Goal: Task Accomplishment & Management: Manage account settings

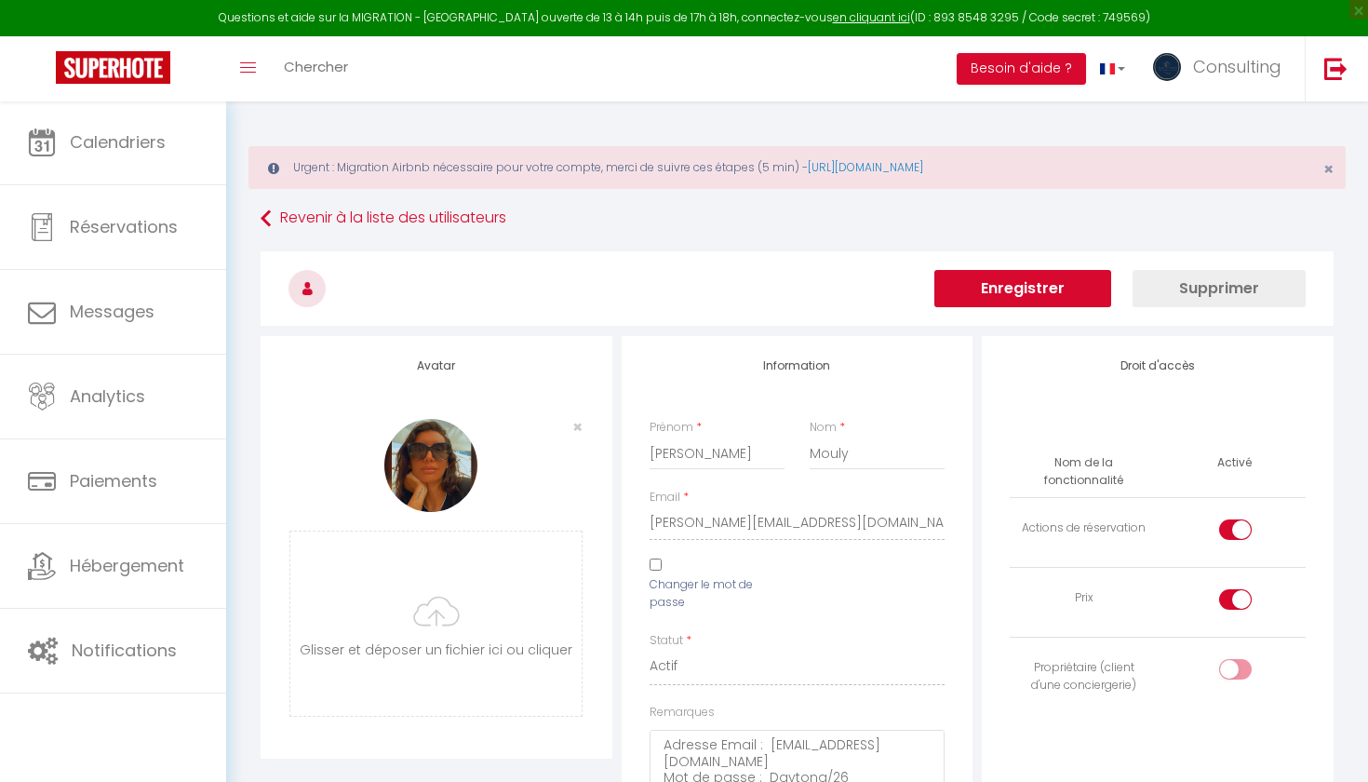
select select
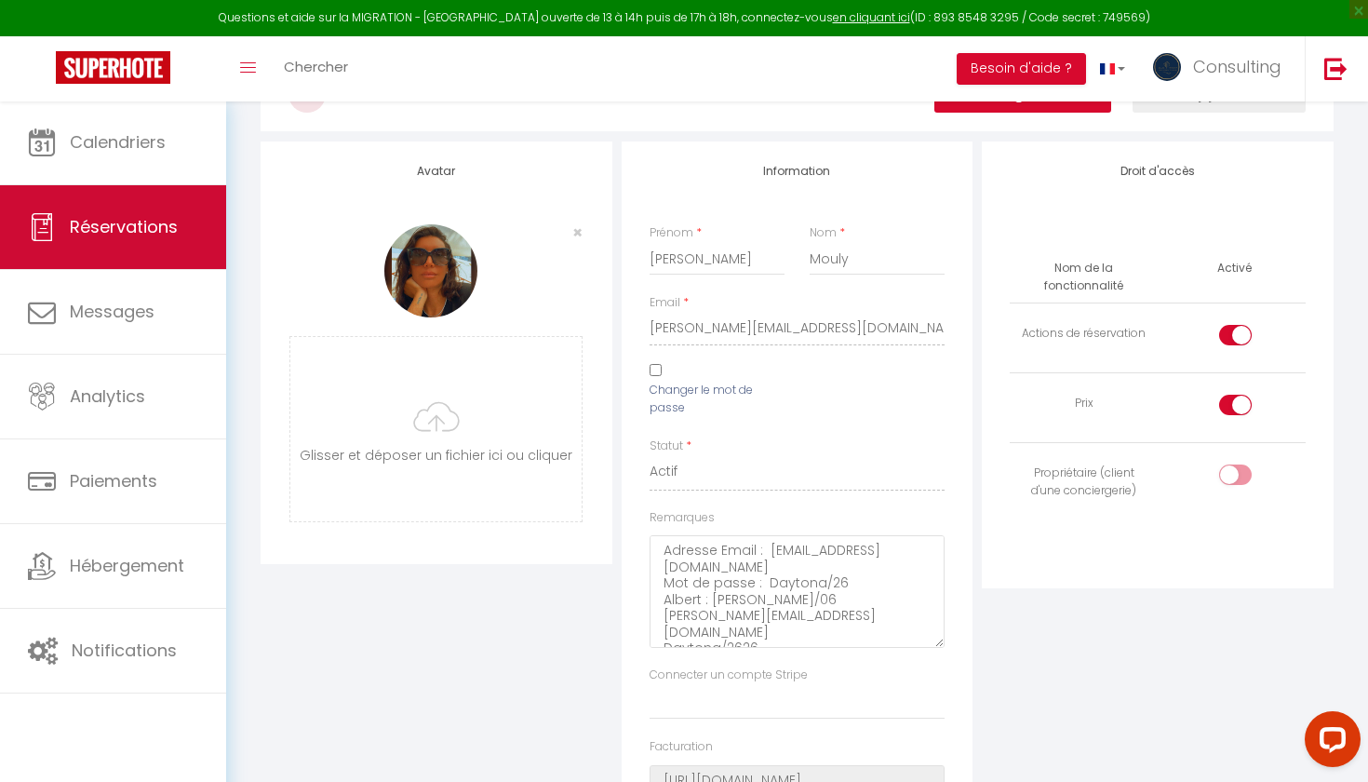
scroll to position [55, 0]
click at [79, 244] on link "Réservations" at bounding box center [113, 227] width 226 height 84
select select "not_cancelled"
select select
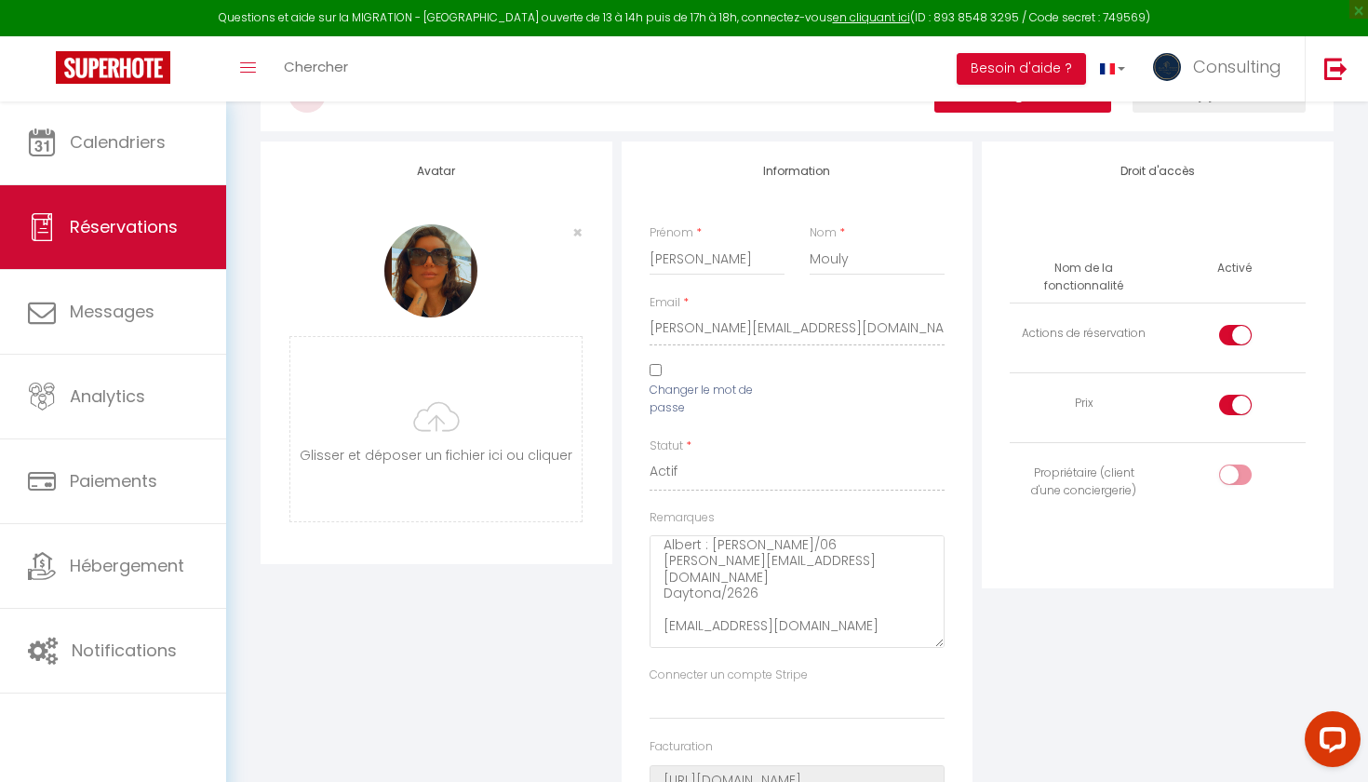
select select
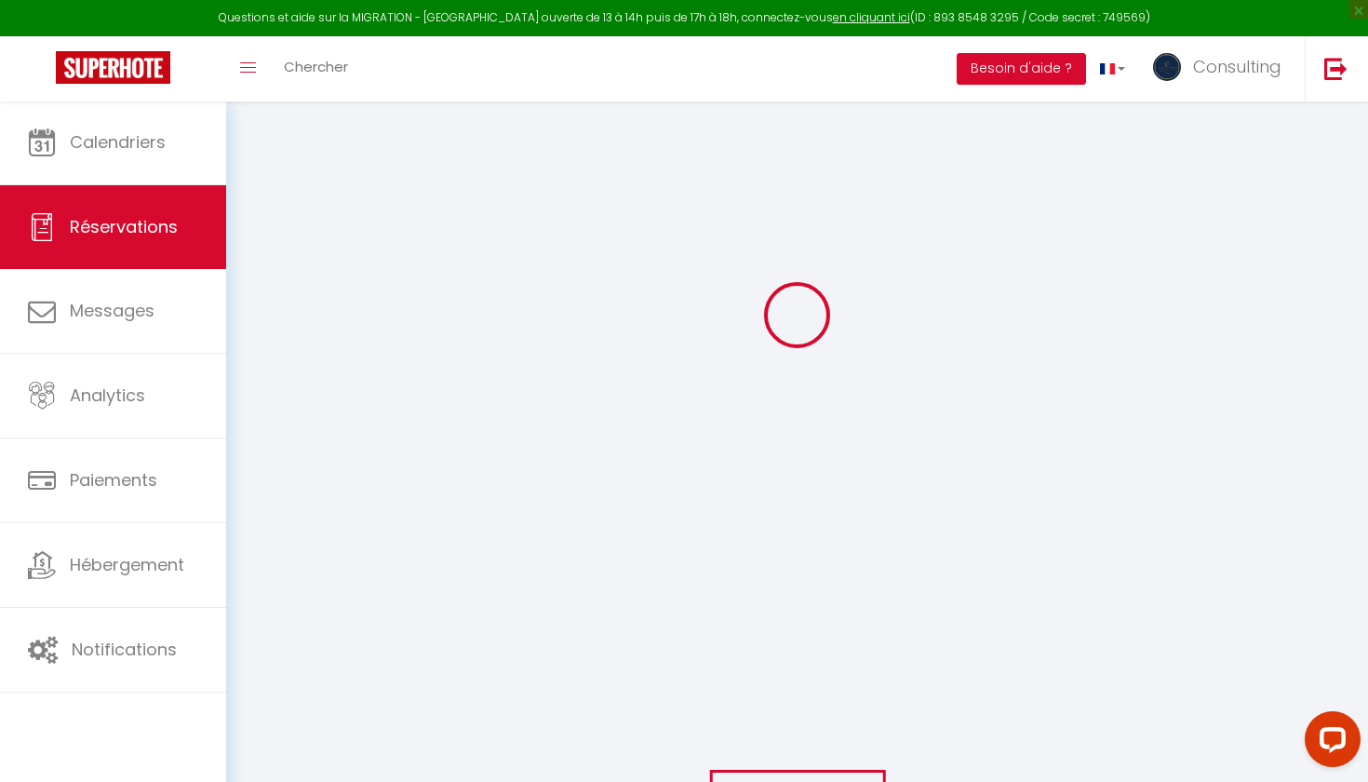
select select
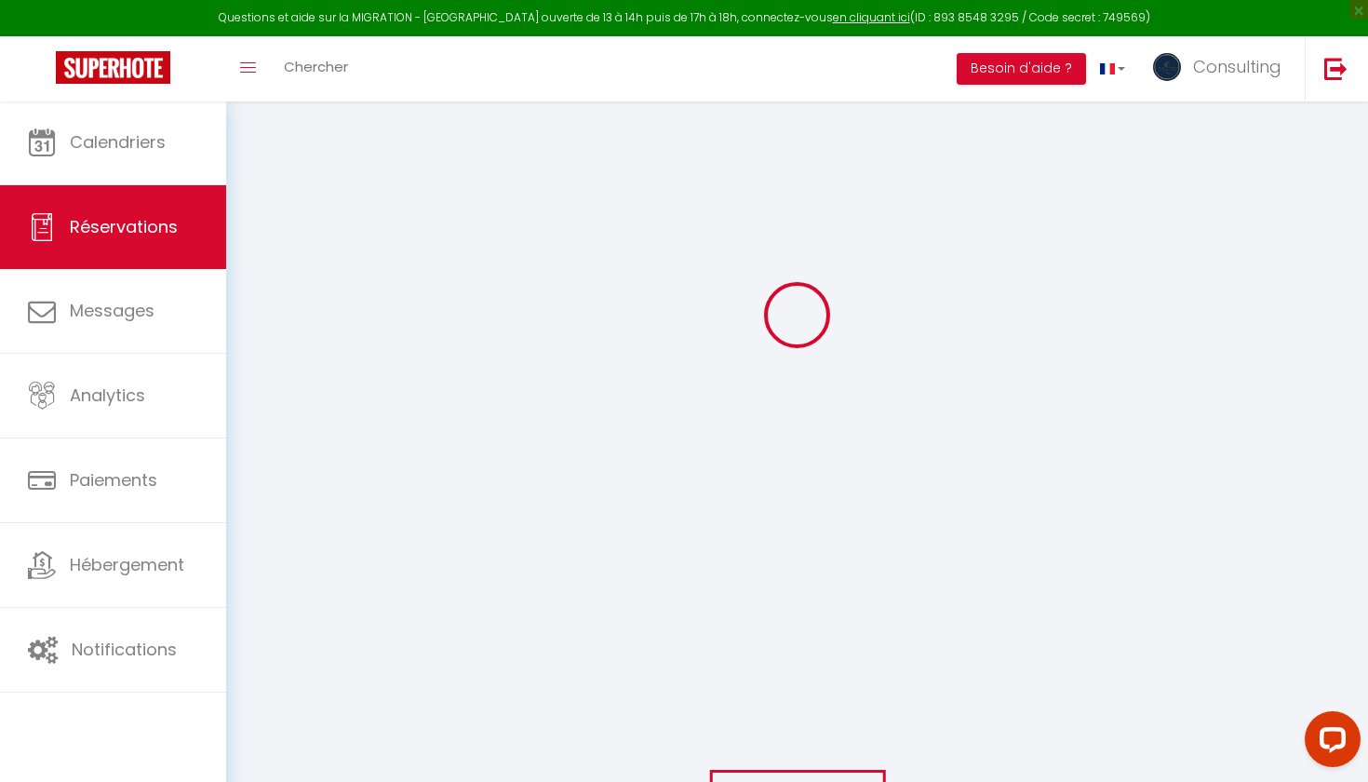
select select
click at [107, 224] on span "Réservations" at bounding box center [124, 226] width 108 height 23
select select
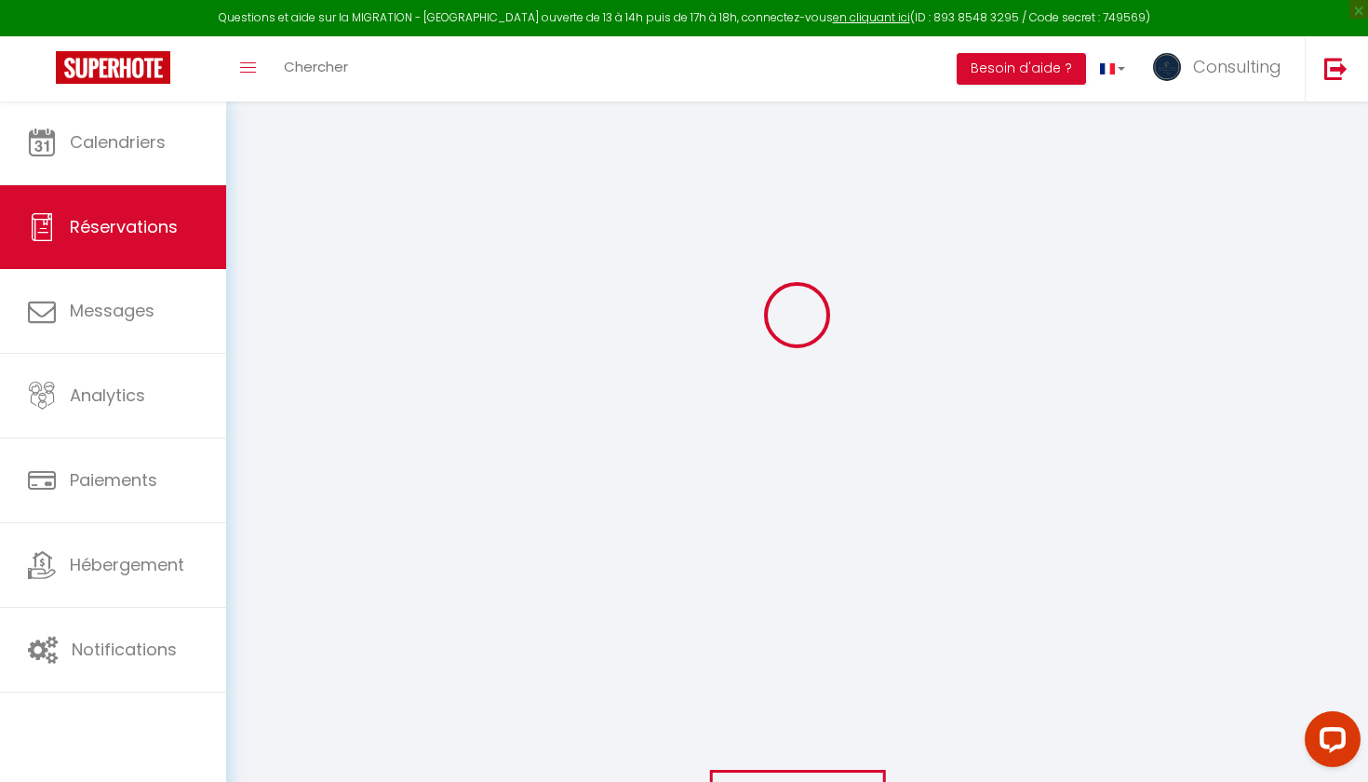
select select
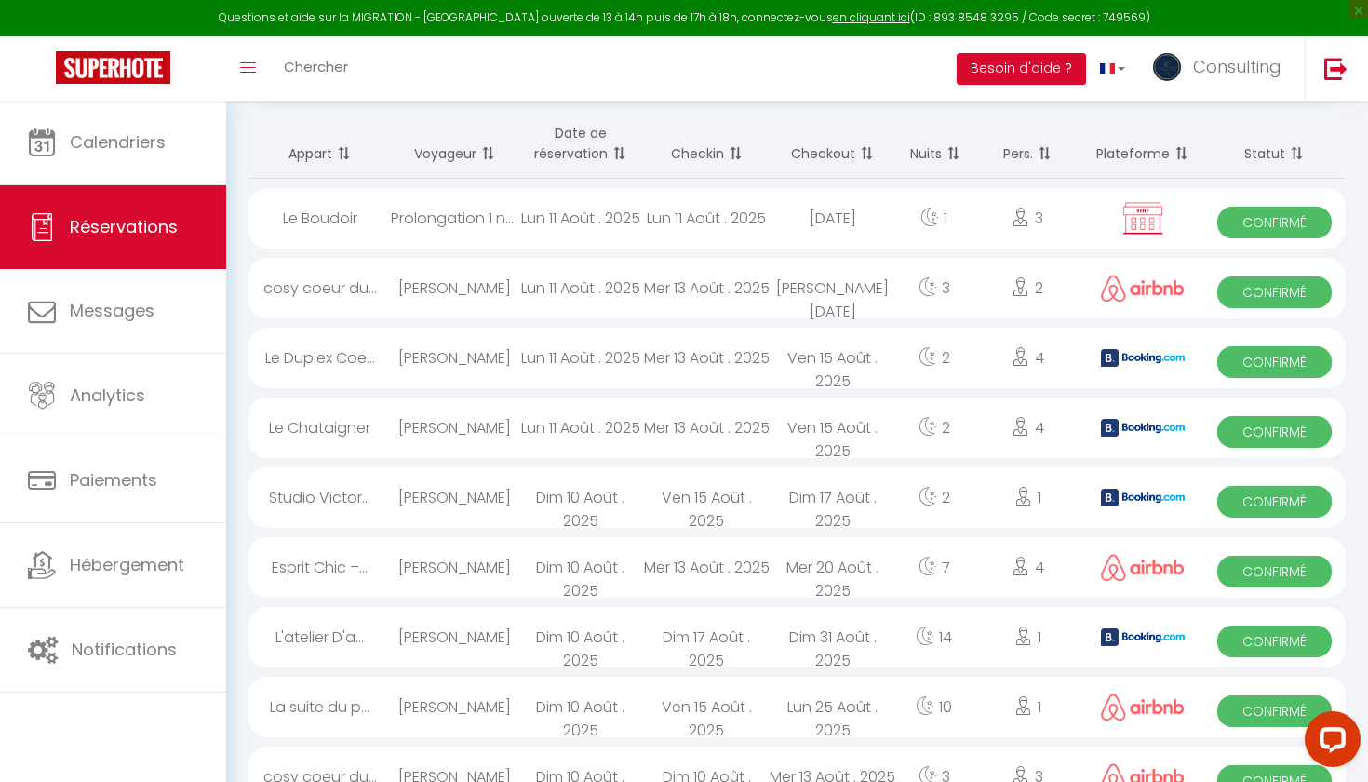
click at [399, 228] on div "Prolongation 1 nuit" at bounding box center [454, 218] width 127 height 60
select select "OK"
select select "KO"
select select "0"
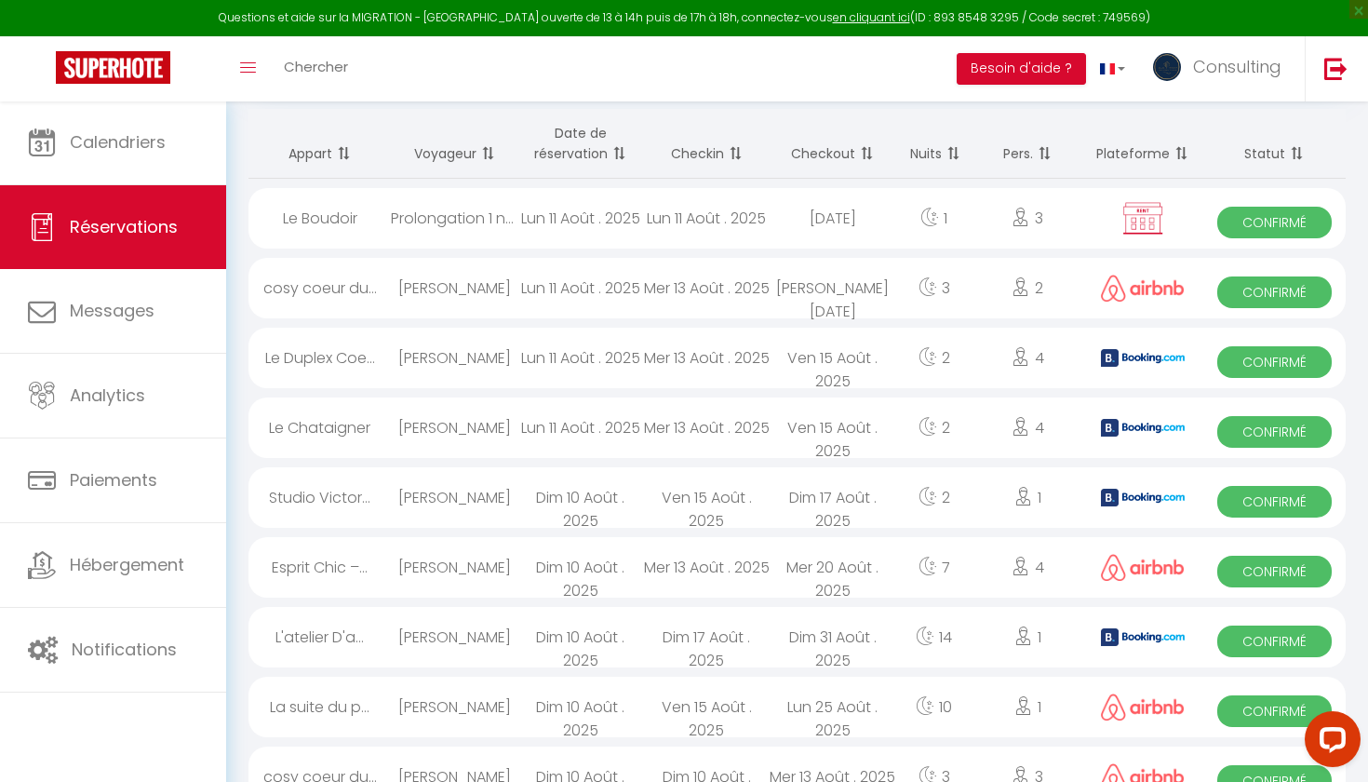
select select "1"
select select
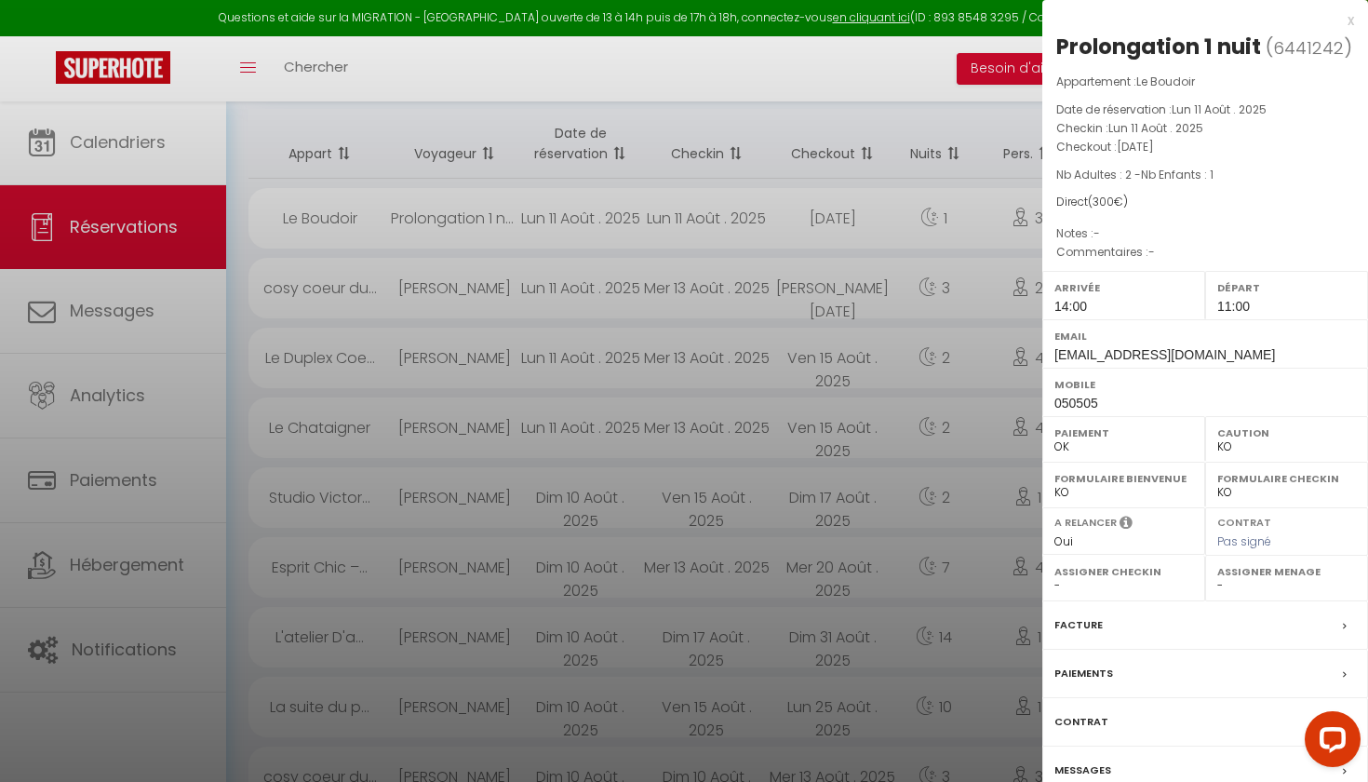
click at [399, 228] on div at bounding box center [684, 391] width 1368 height 782
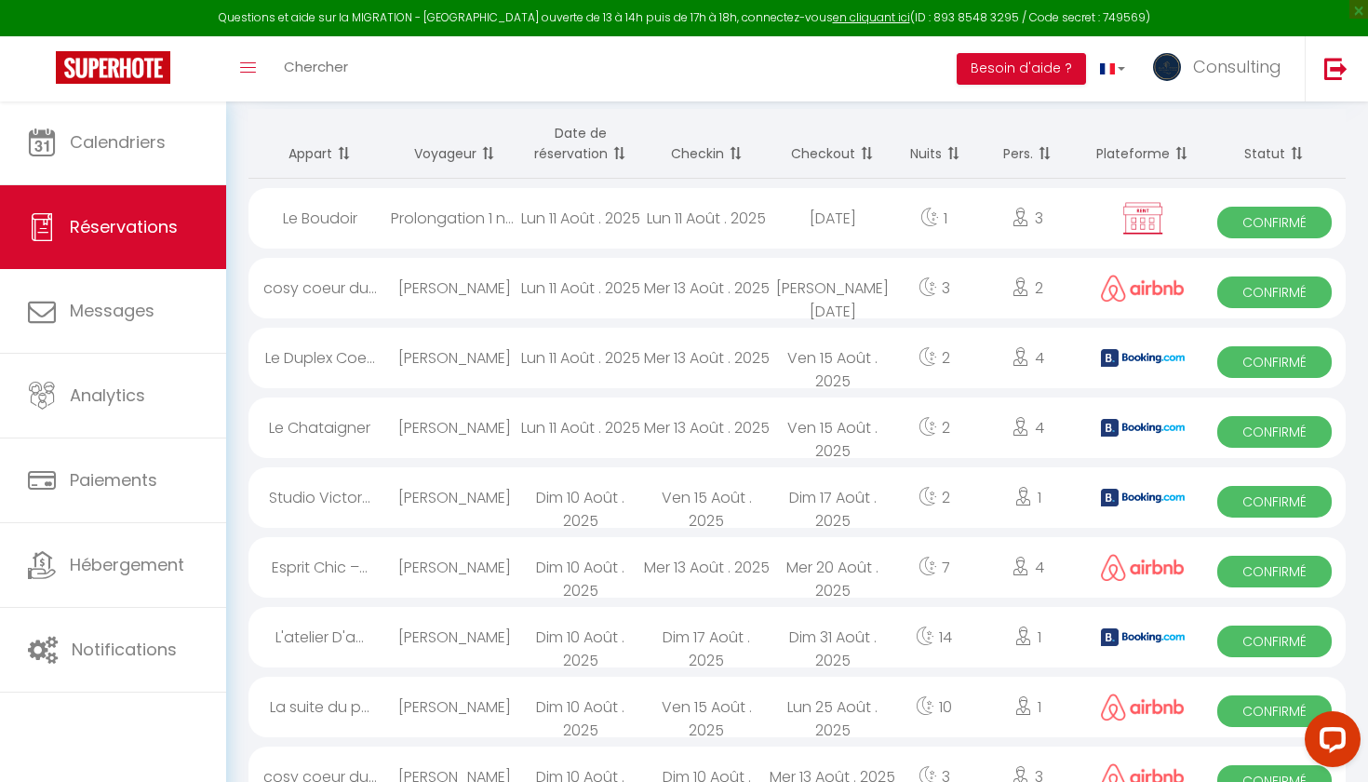
click at [398, 228] on div "Prolongation 1 nuit" at bounding box center [454, 218] width 127 height 60
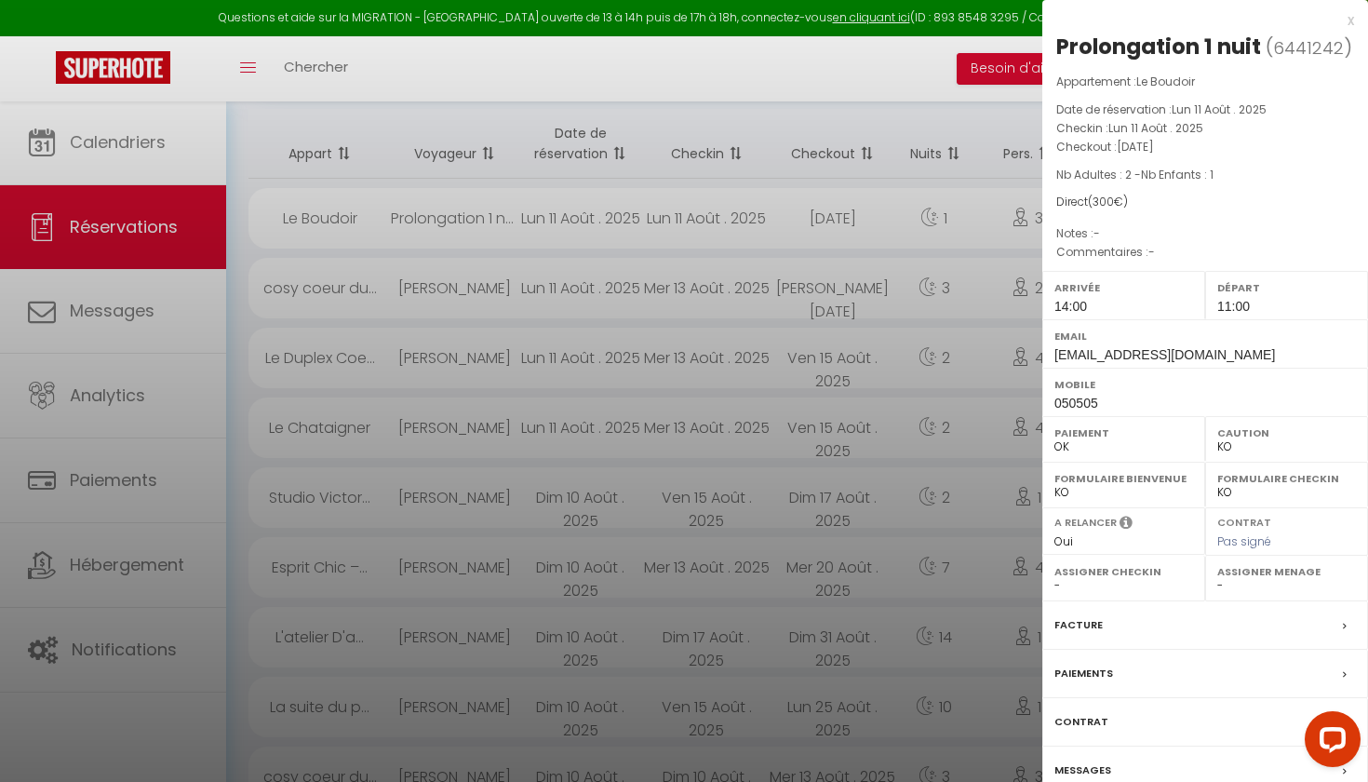
click at [397, 228] on div at bounding box center [684, 391] width 1368 height 782
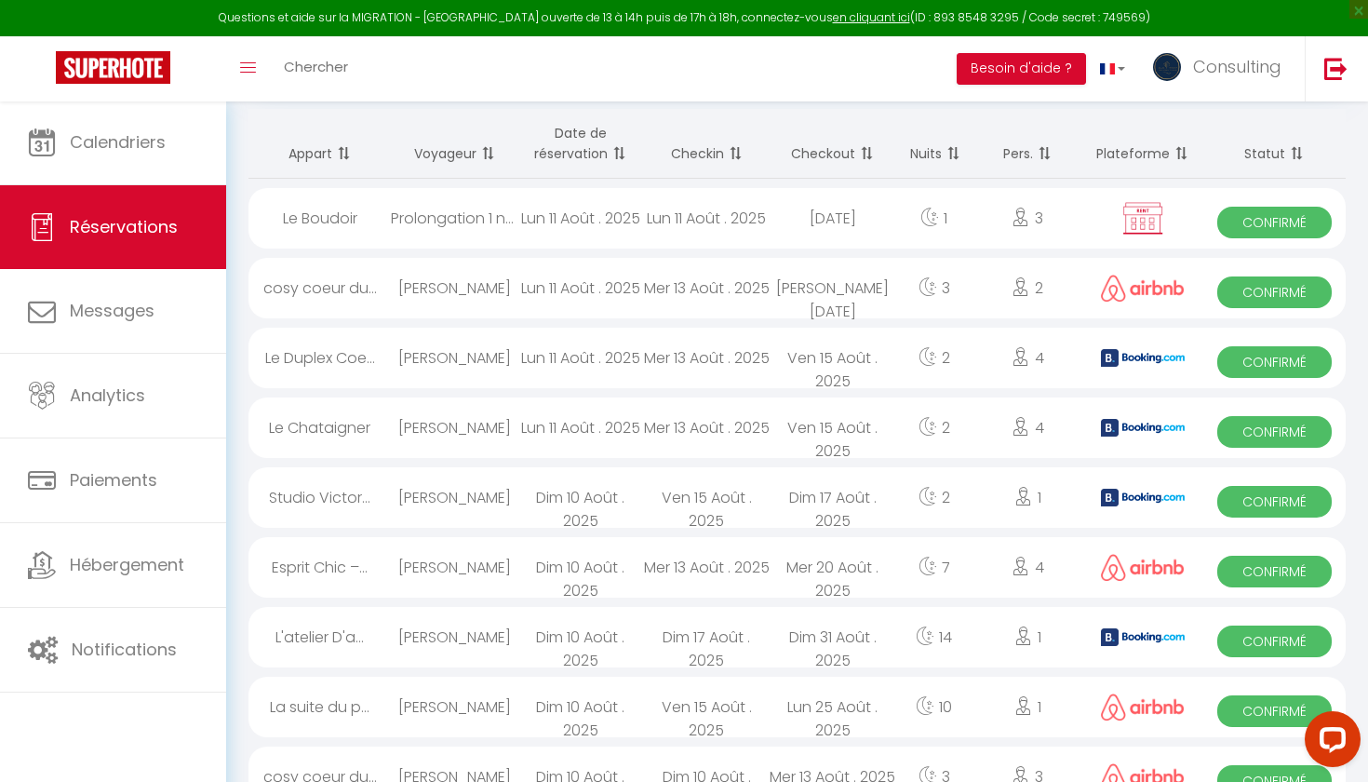
click at [434, 299] on div "[PERSON_NAME]" at bounding box center [454, 288] width 127 height 60
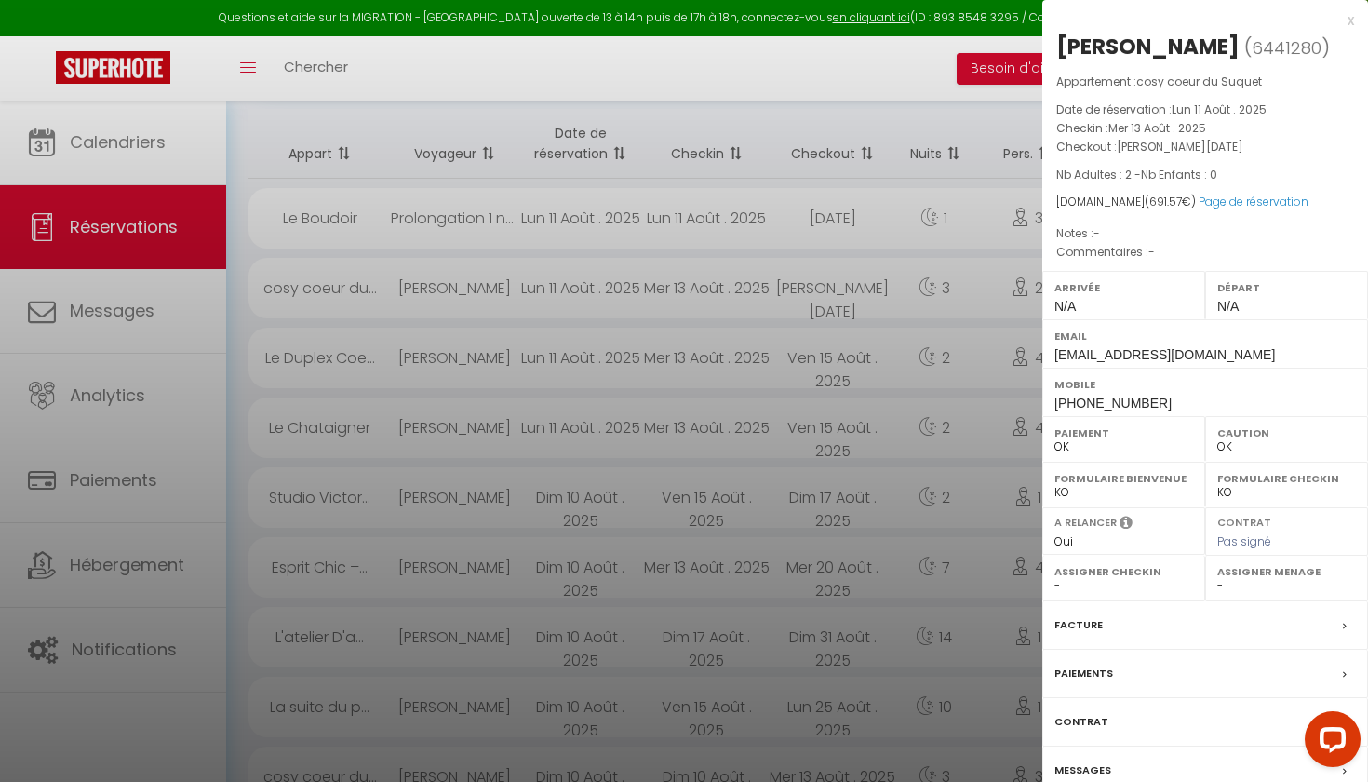
click at [434, 299] on div at bounding box center [684, 391] width 1368 height 782
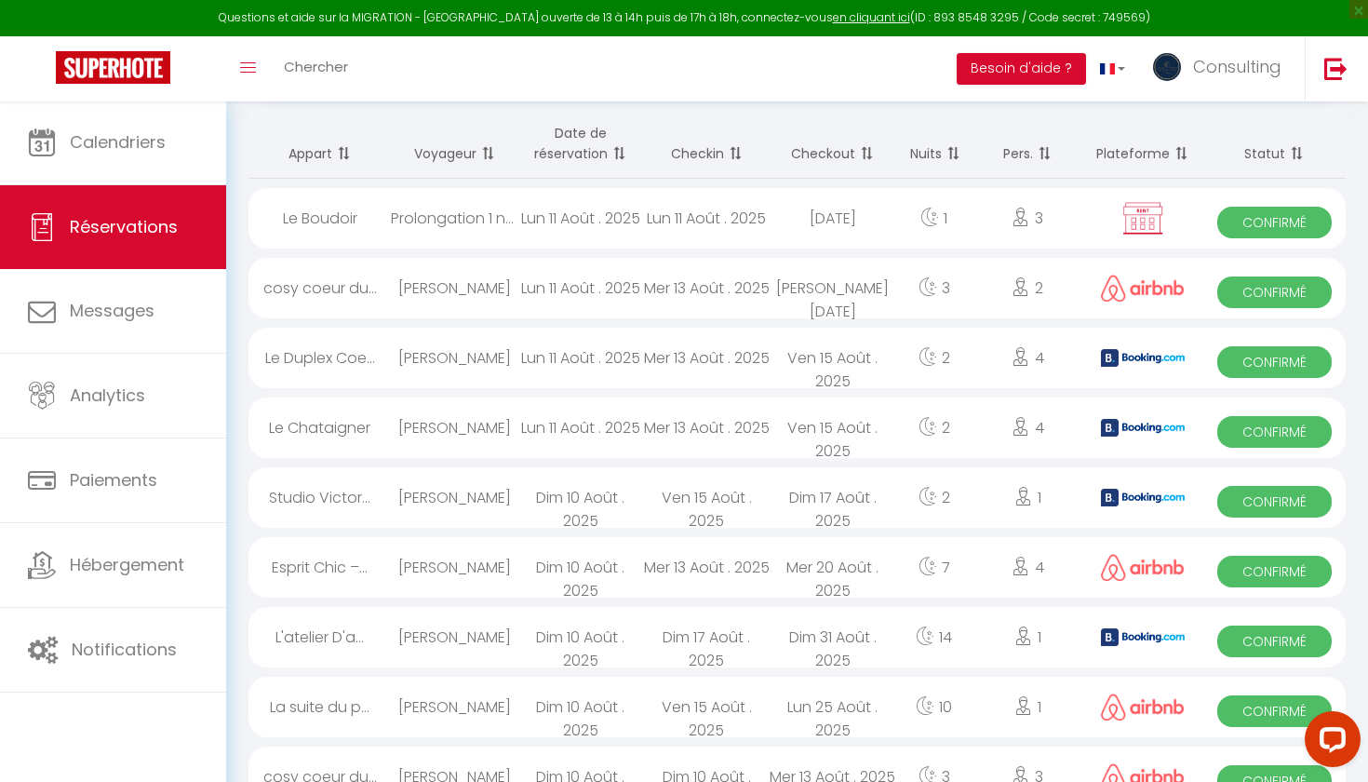
click at [461, 421] on div "[PERSON_NAME]" at bounding box center [454, 427] width 127 height 60
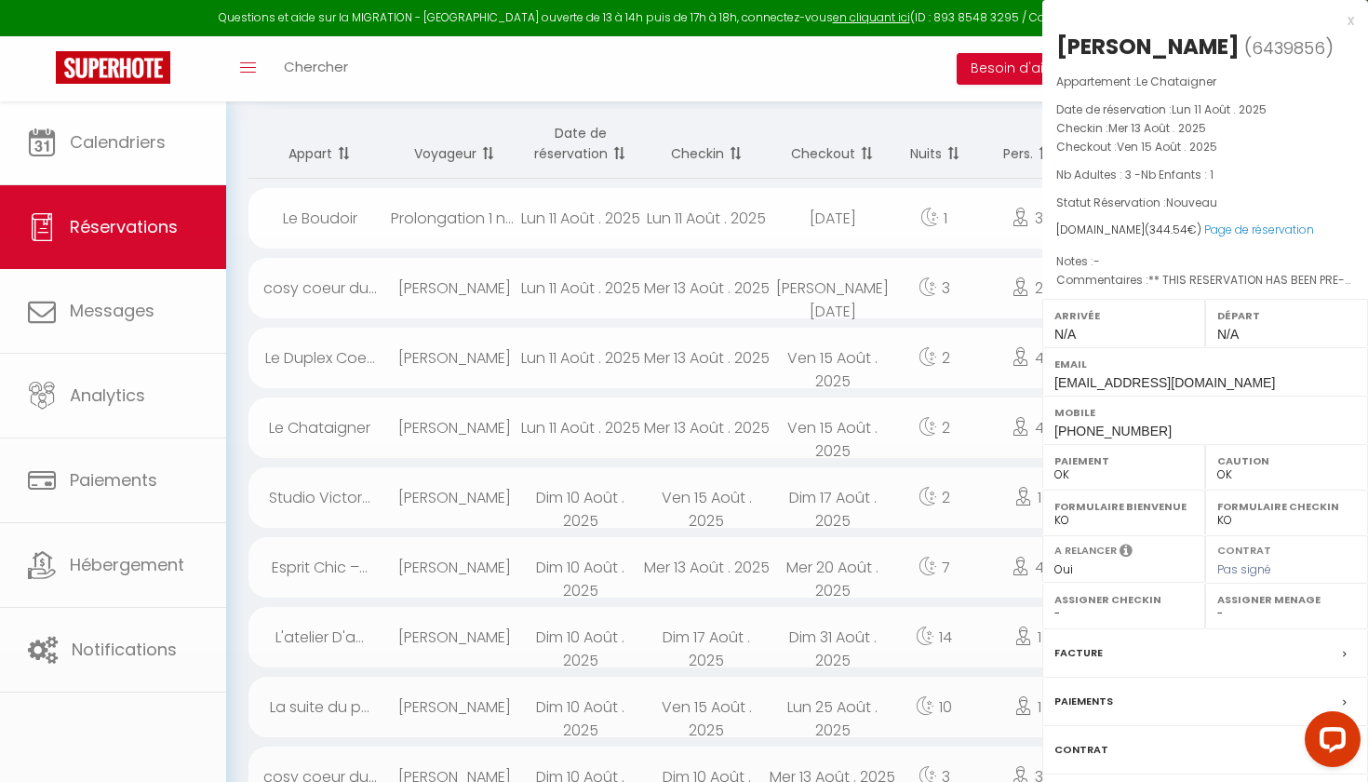
select select "KO"
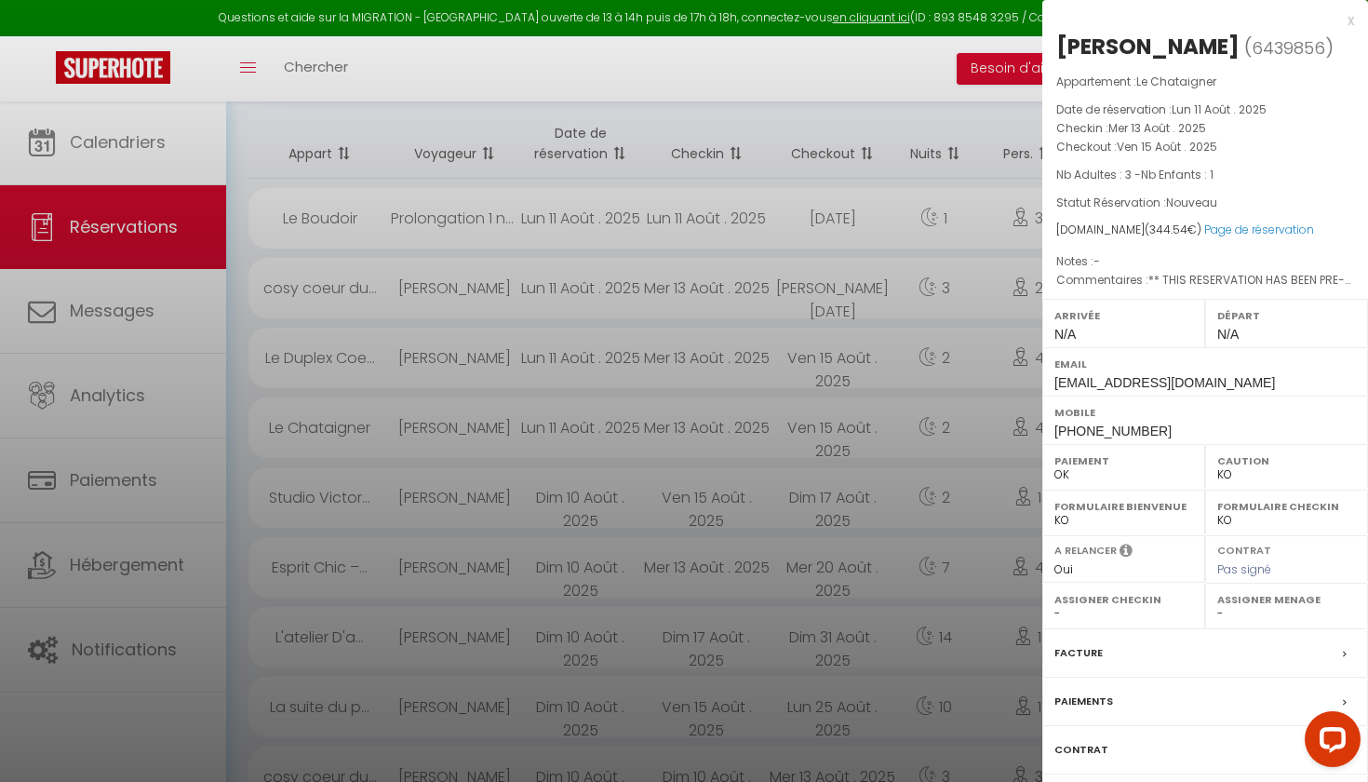
click at [461, 421] on div at bounding box center [684, 391] width 1368 height 782
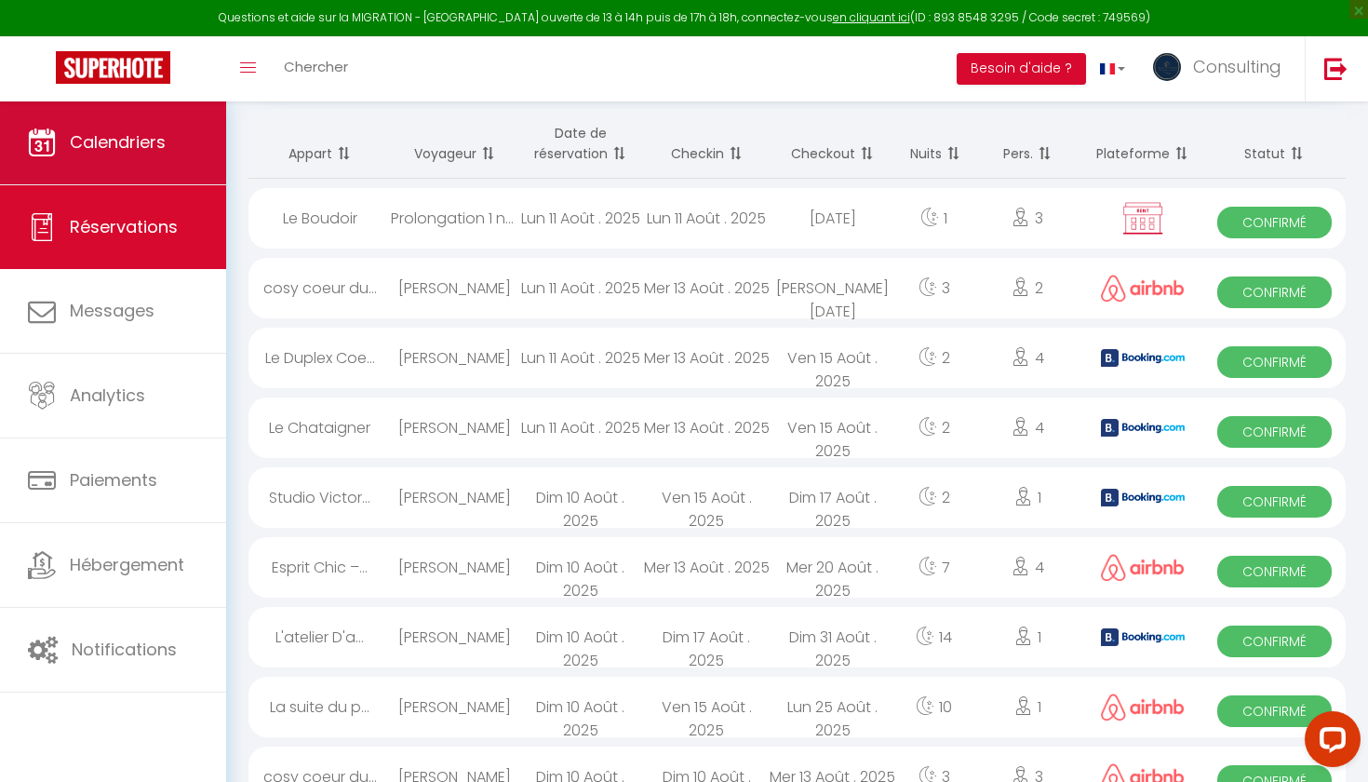
click at [198, 145] on link "Calendriers" at bounding box center [113, 142] width 226 height 84
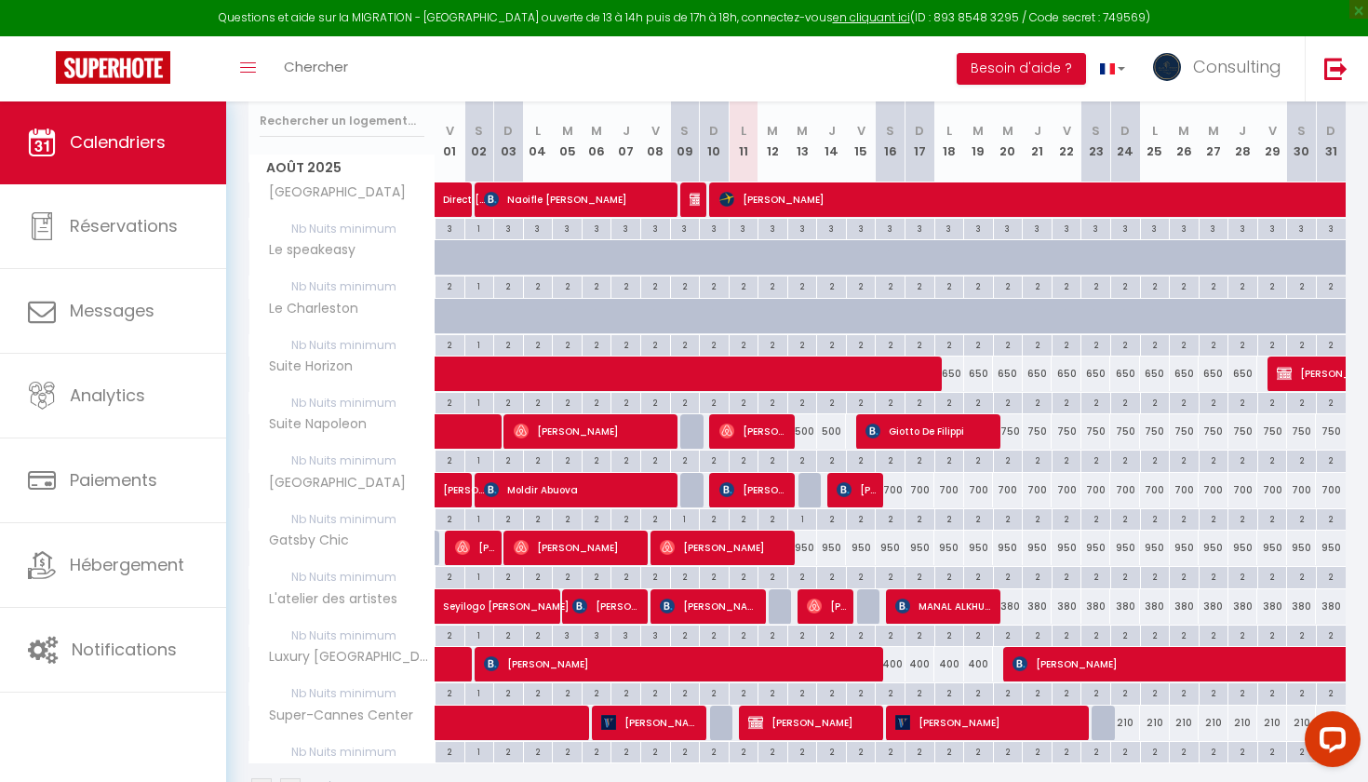
scroll to position [317, 0]
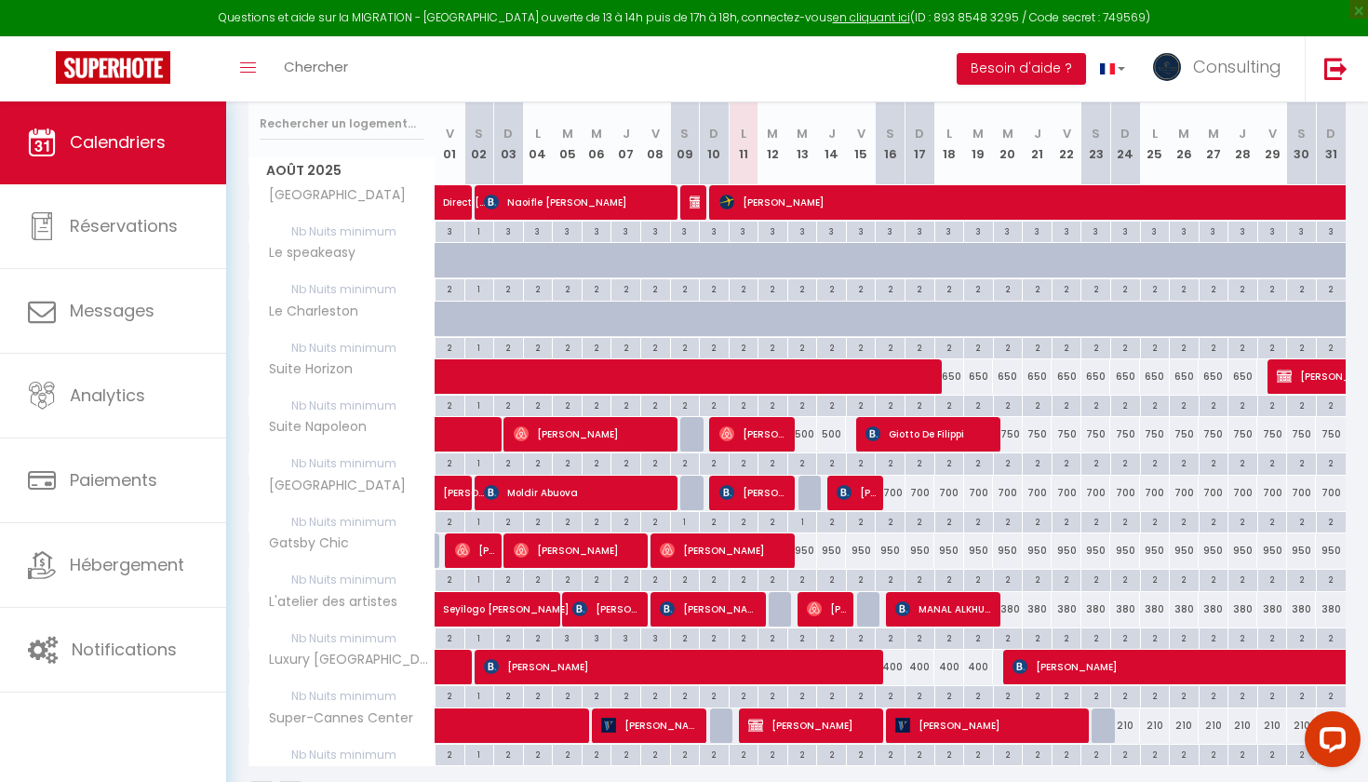
click at [899, 488] on div "700" at bounding box center [891, 492] width 30 height 34
type input "700"
type input "[PERSON_NAME][DATE]"
type input "Dim 17 Août 2025"
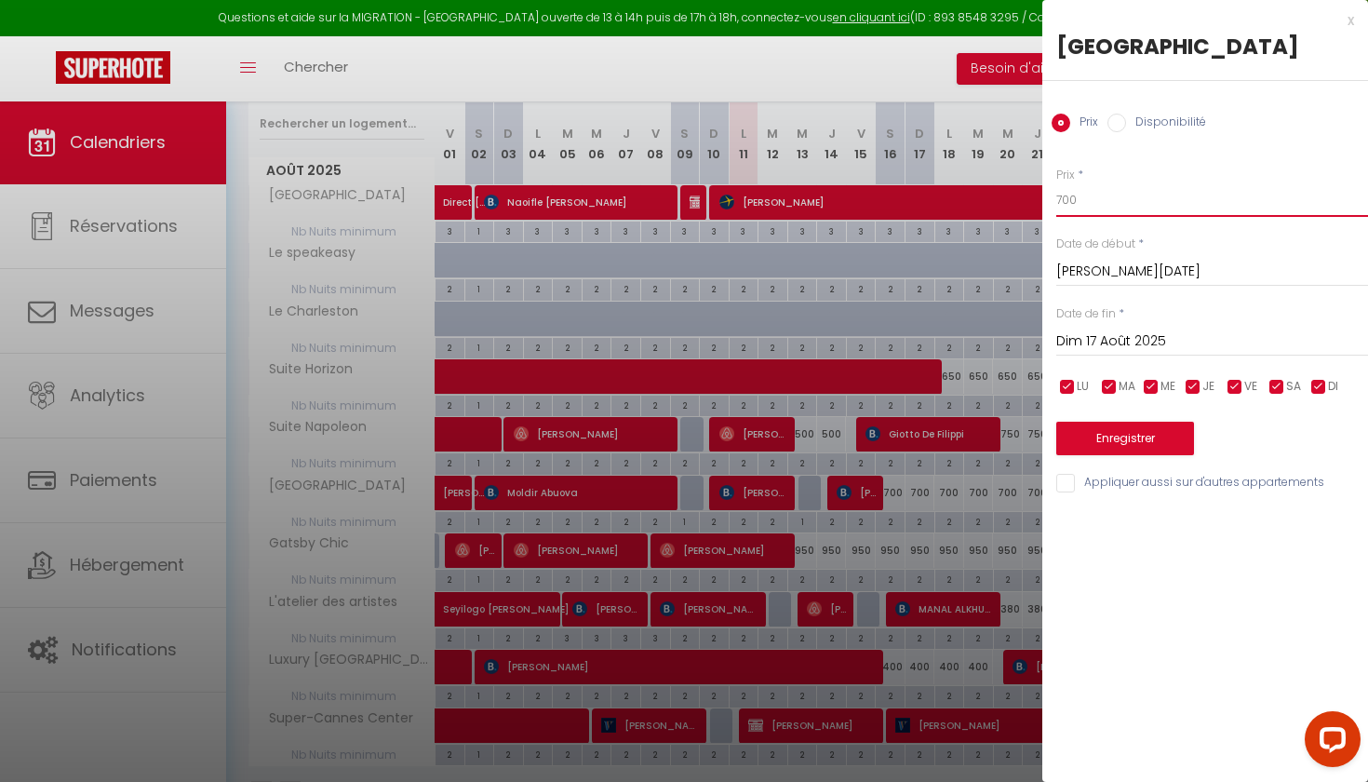
click at [1086, 196] on input "700" at bounding box center [1212, 199] width 312 height 33
type input "690"
click at [1112, 335] on input "Dim 17 Août 2025" at bounding box center [1212, 341] width 312 height 24
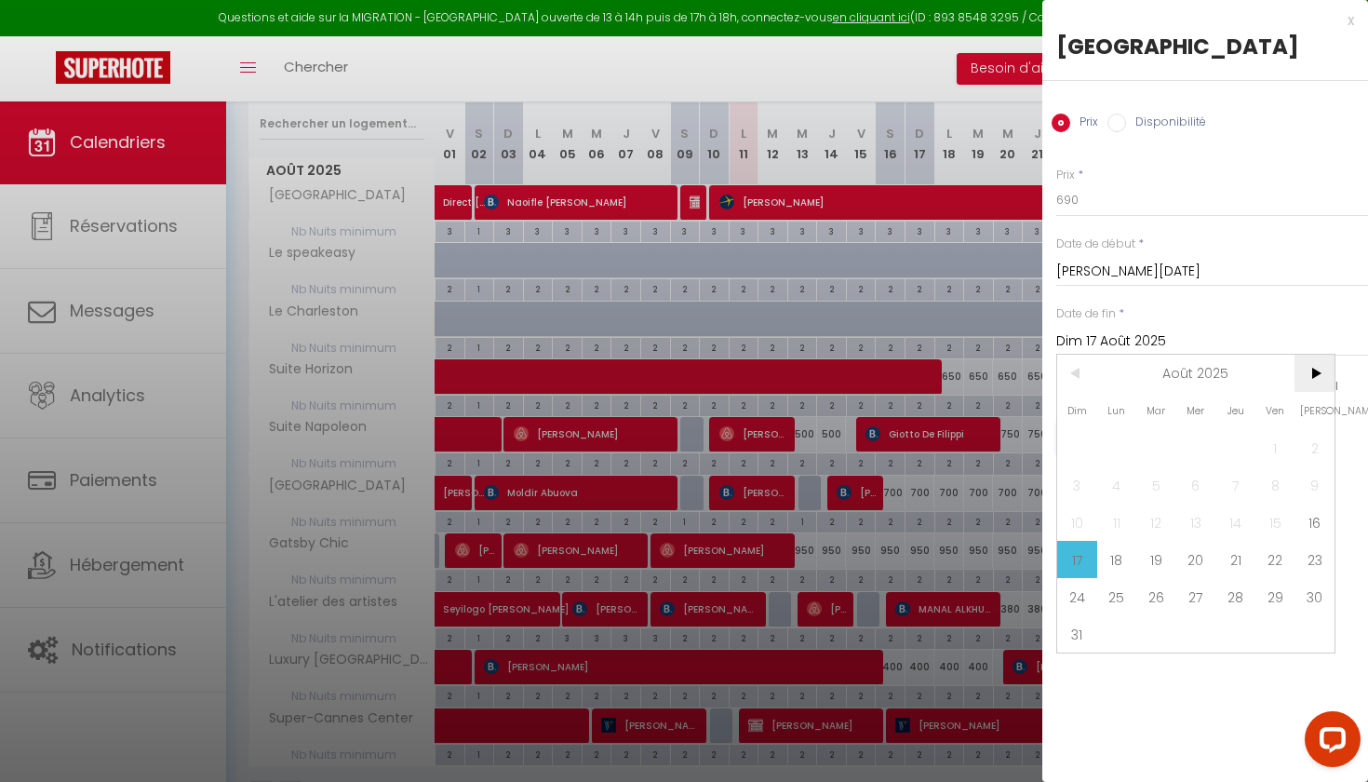
click at [1320, 379] on span ">" at bounding box center [1314, 372] width 40 height 37
click at [1129, 458] on span "1" at bounding box center [1117, 447] width 40 height 37
type input "Lun 01 Septembre 2025"
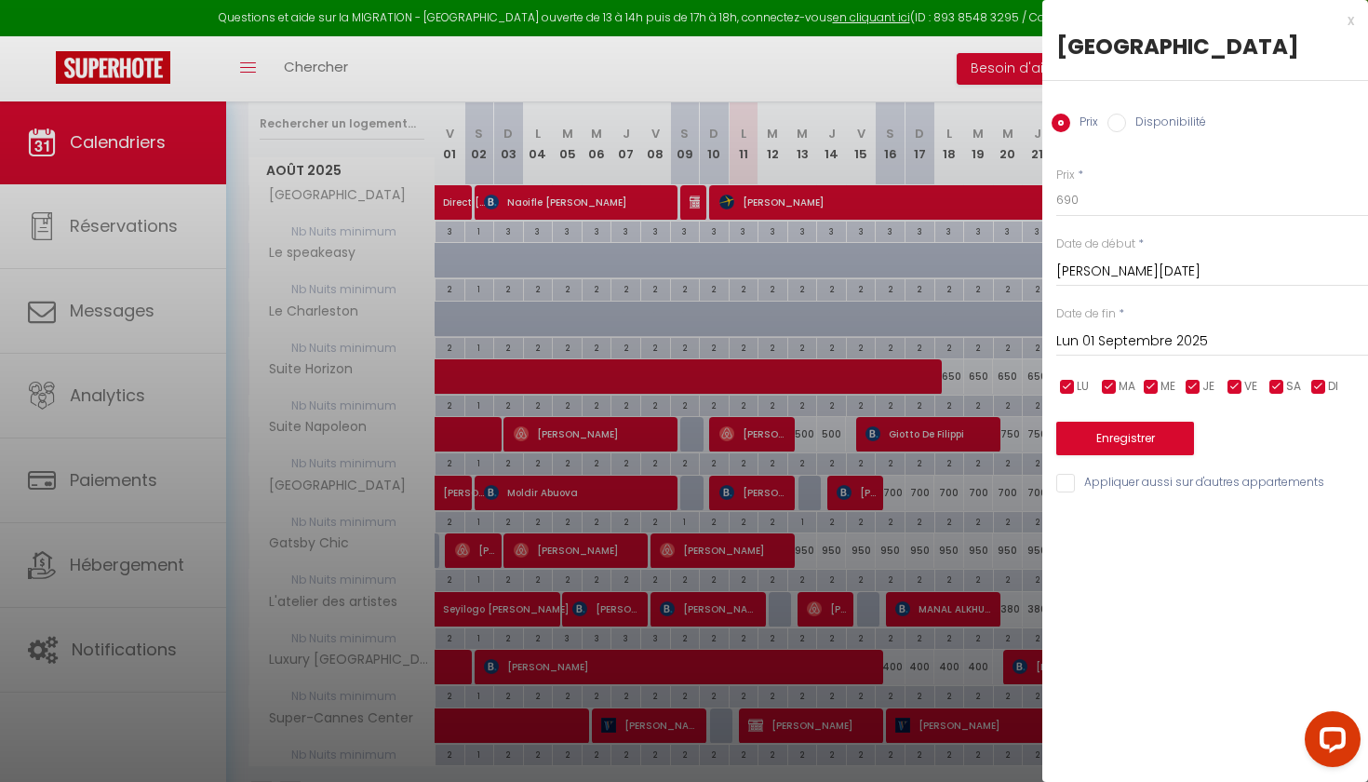
click at [1129, 444] on button "Enregistrer" at bounding box center [1125, 437] width 138 height 33
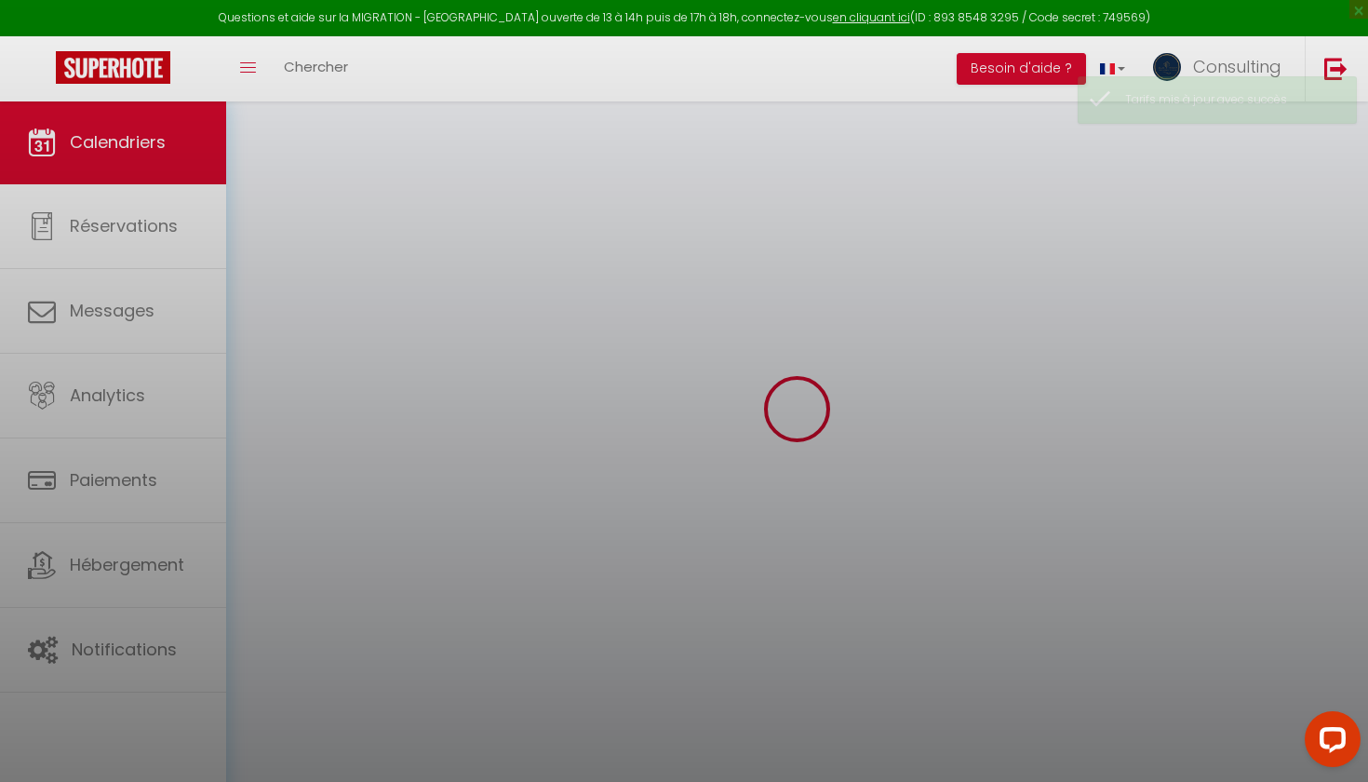
scroll to position [100, 0]
select select
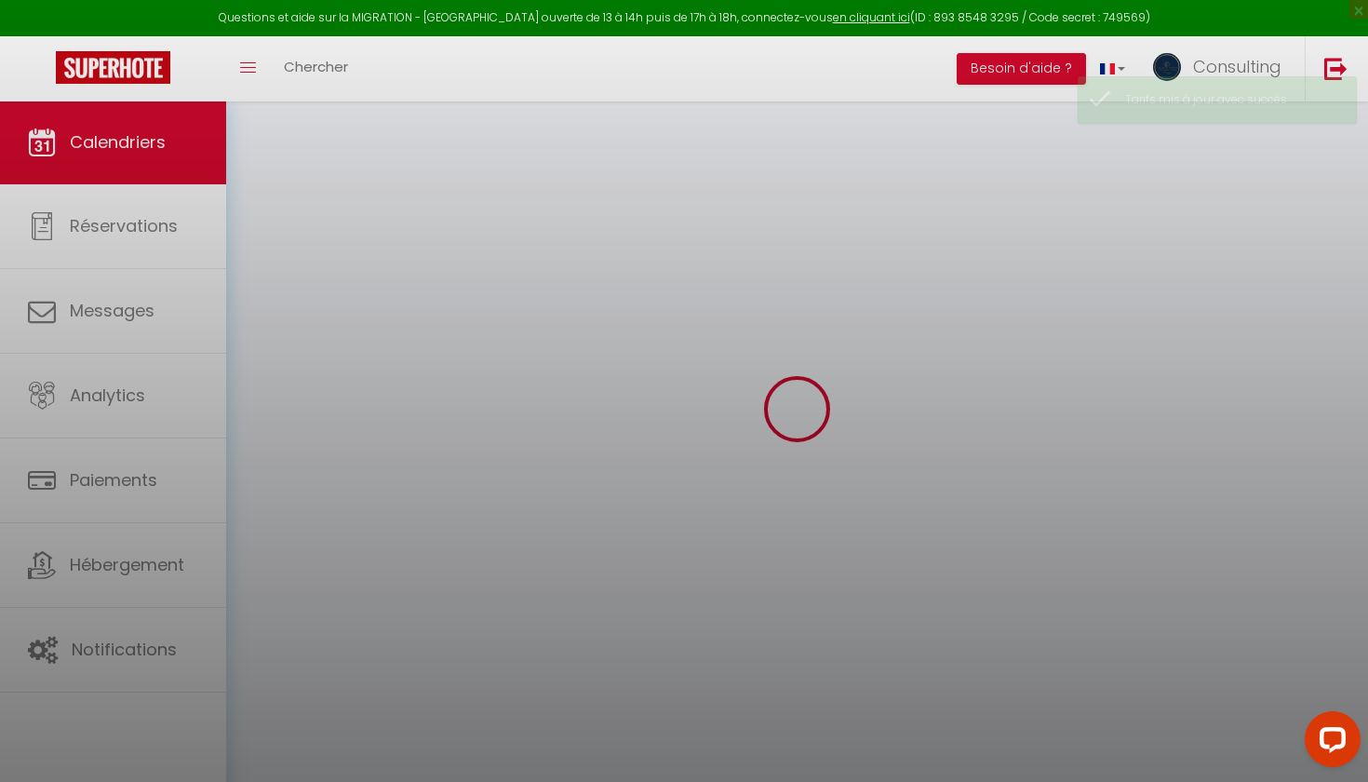
select select
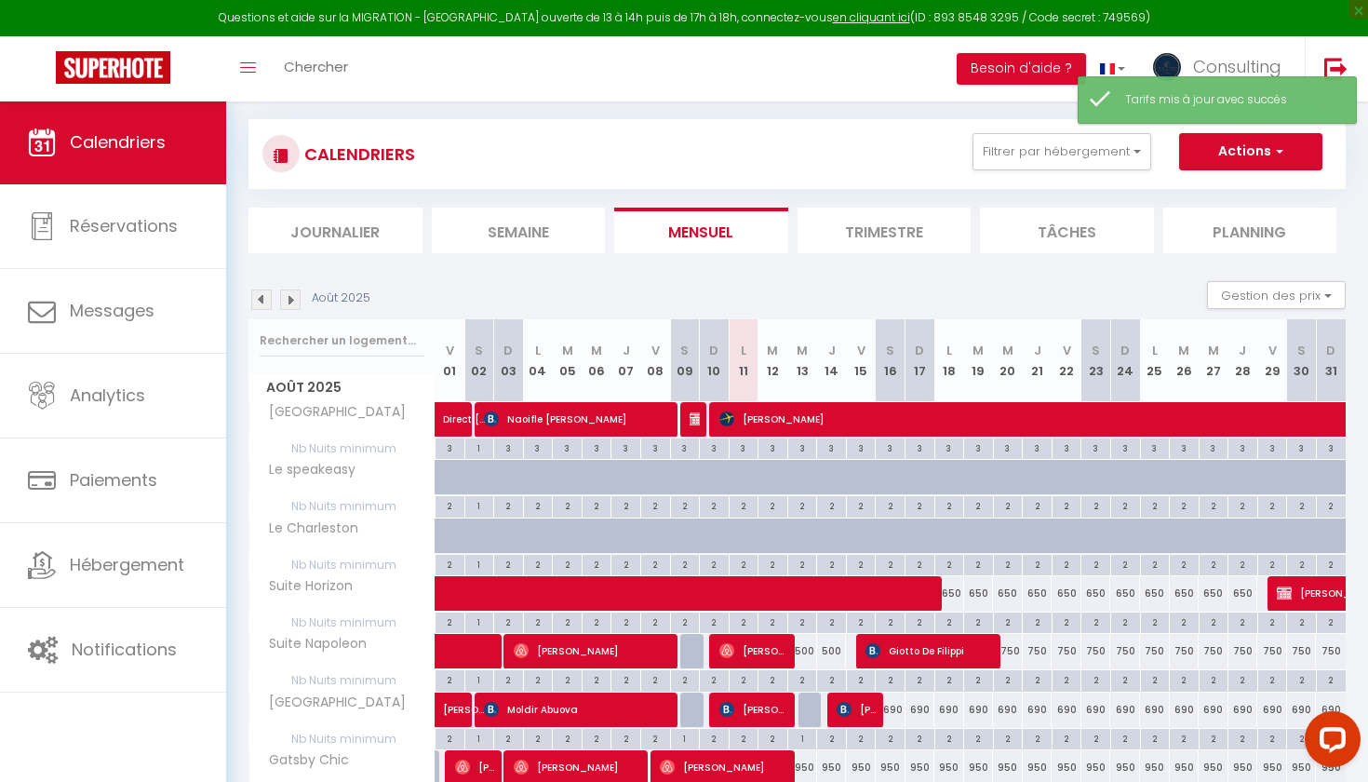
click at [755, 708] on span "[PERSON_NAME]" at bounding box center [754, 708] width 70 height 35
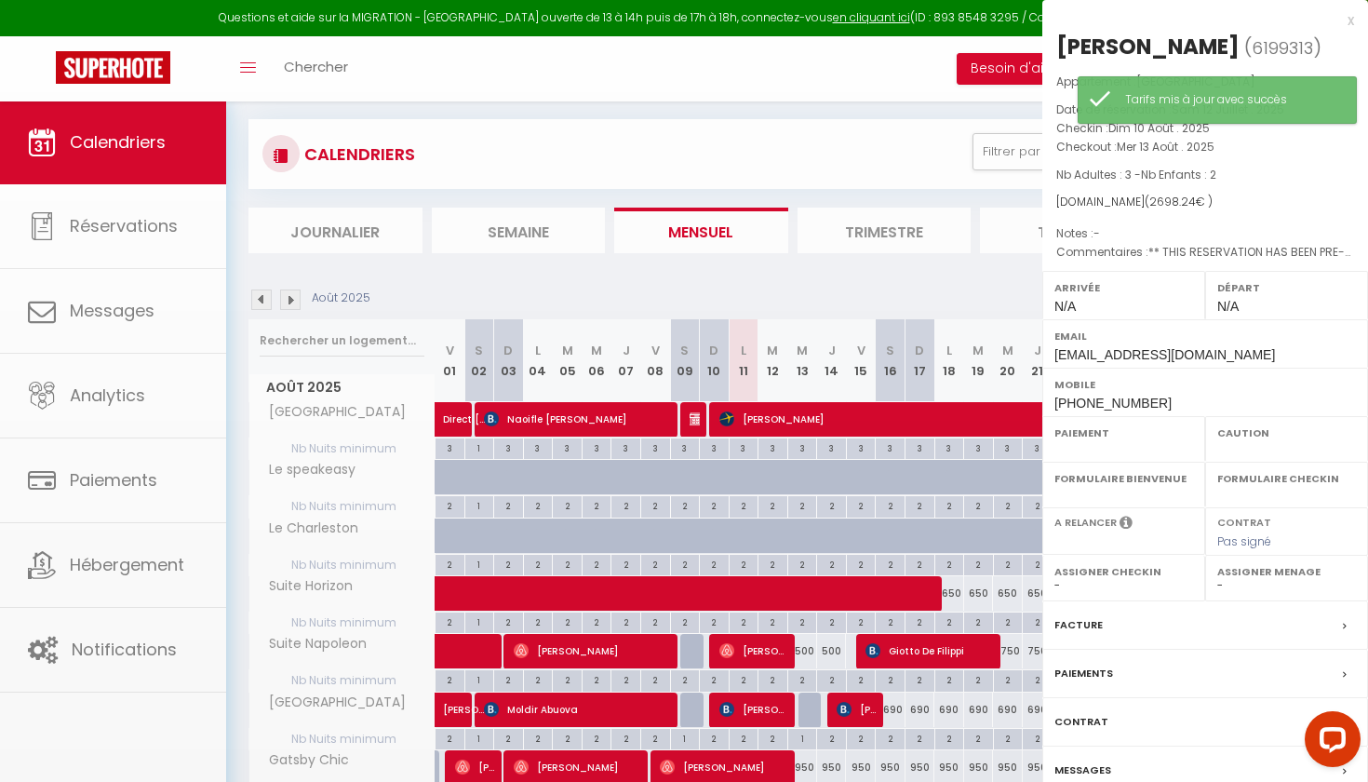
select select "OK"
select select "KO"
select select "0"
select select "1"
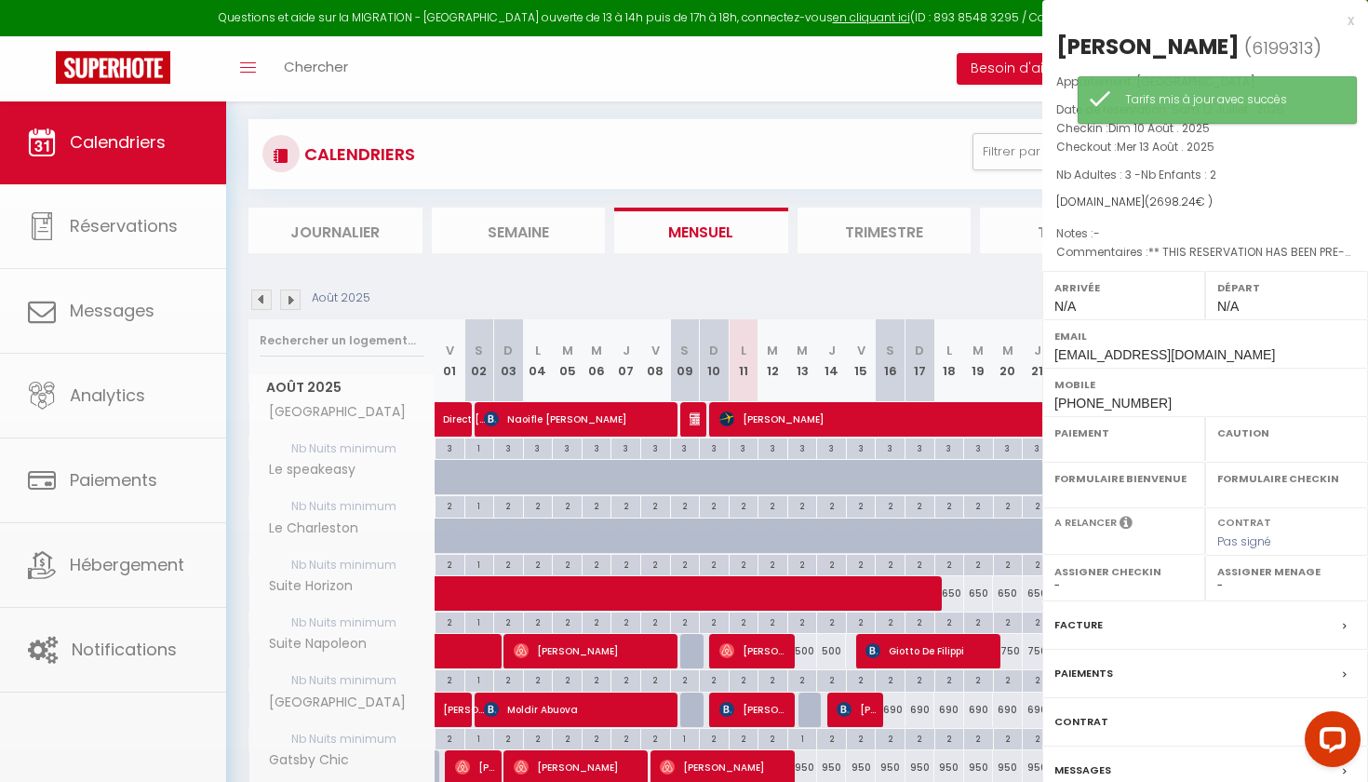
select select
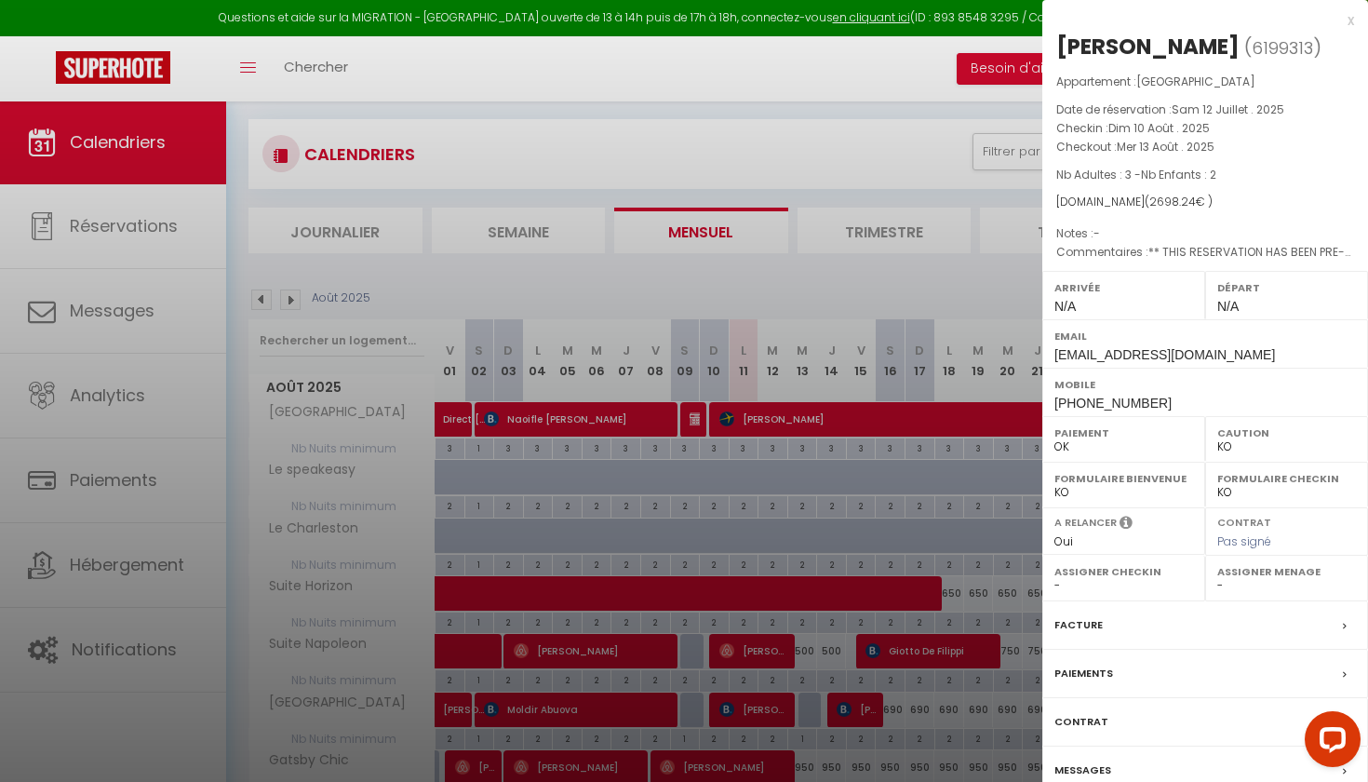
click at [892, 299] on div at bounding box center [684, 391] width 1368 height 782
